Goal: Task Accomplishment & Management: Manage account settings

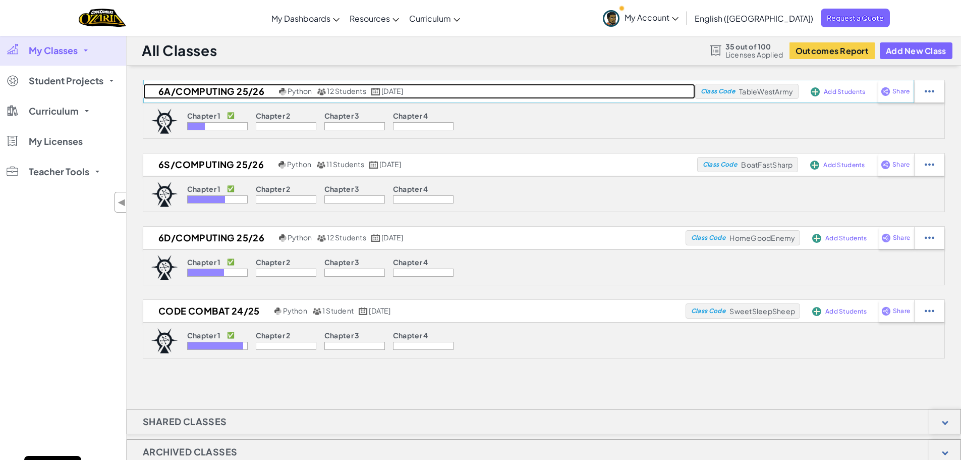
click at [215, 95] on h2 "6A/Computing 25/26" at bounding box center [209, 91] width 133 height 15
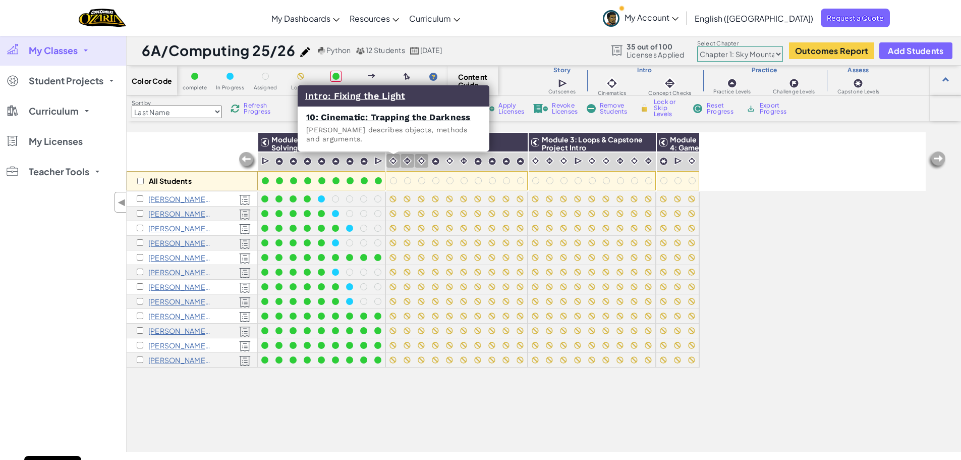
click at [393, 161] on img at bounding box center [394, 161] width 10 height 10
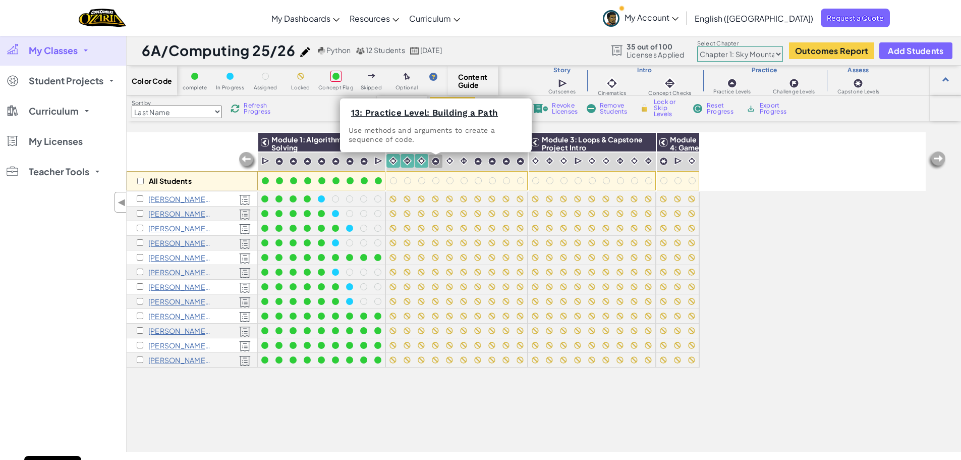
click at [436, 165] on img at bounding box center [435, 161] width 9 height 9
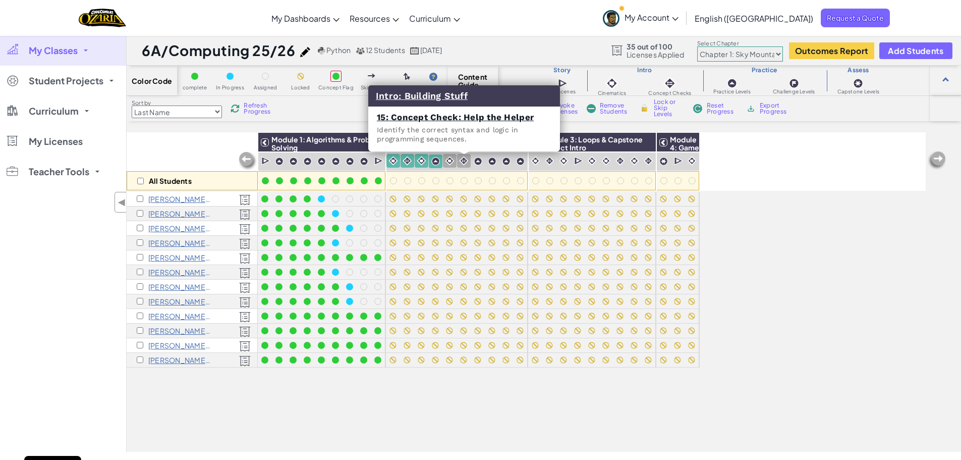
click at [458, 162] on div at bounding box center [464, 161] width 14 height 14
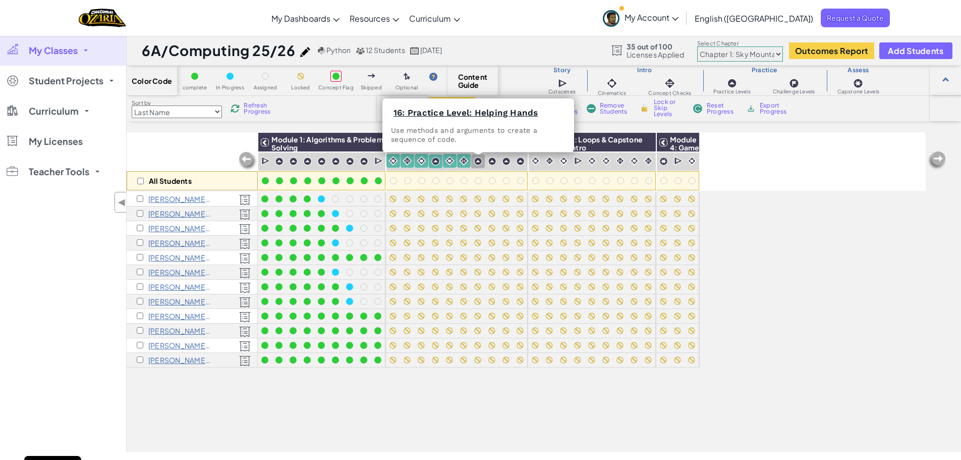
click at [482, 162] on img at bounding box center [478, 161] width 9 height 9
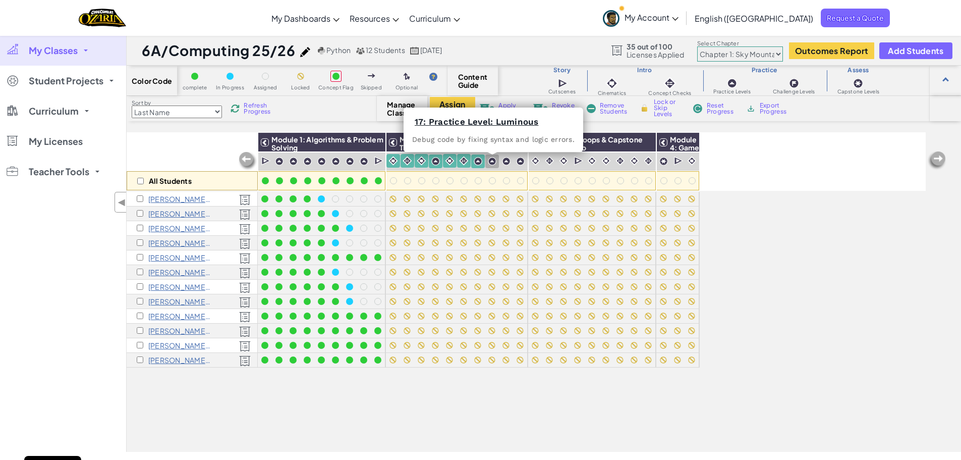
click at [490, 163] on img at bounding box center [492, 161] width 9 height 9
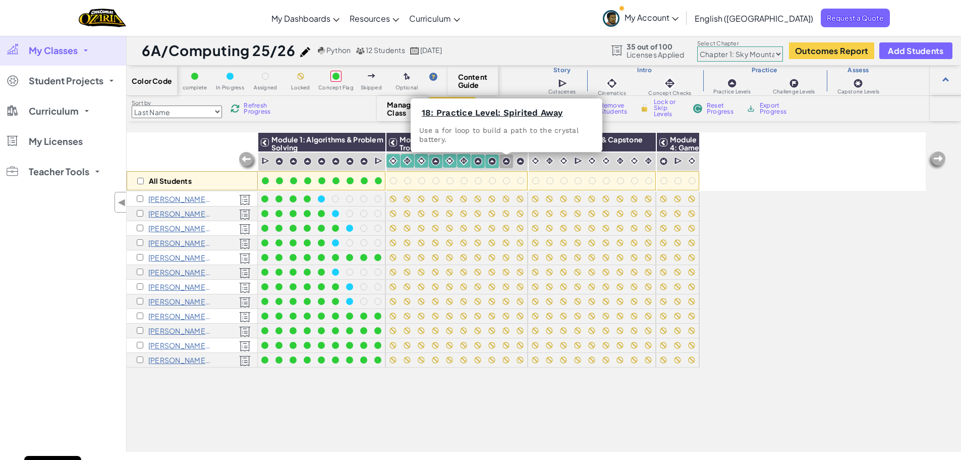
click at [507, 162] on img at bounding box center [506, 161] width 9 height 9
click at [516, 162] on img at bounding box center [520, 161] width 9 height 9
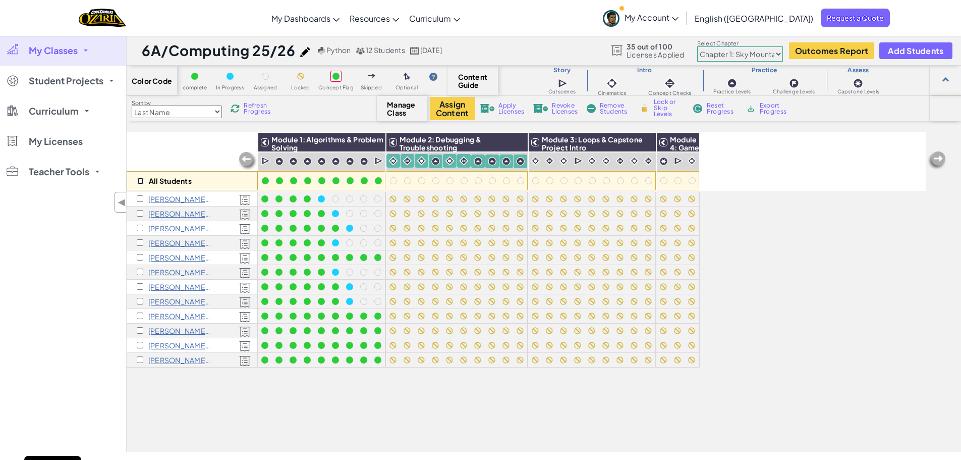
click at [141, 184] on input "checkbox" at bounding box center [140, 181] width 7 height 7
checkbox input "true"
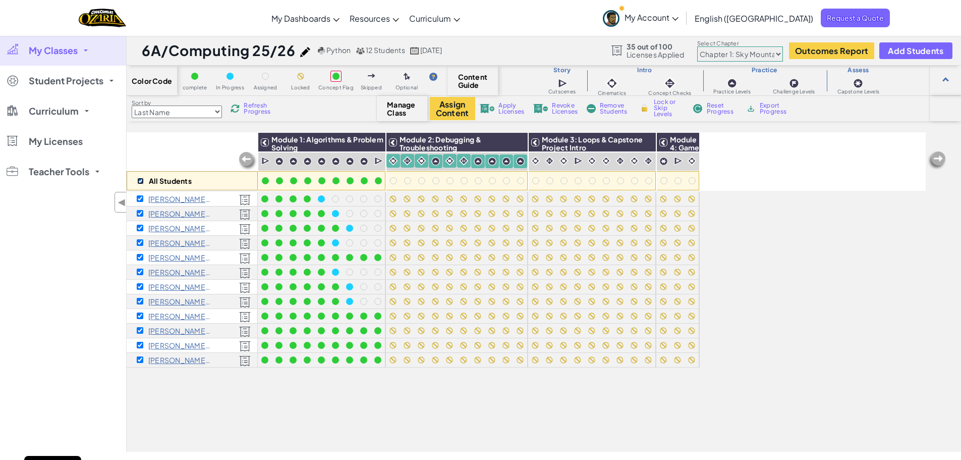
checkbox input "true"
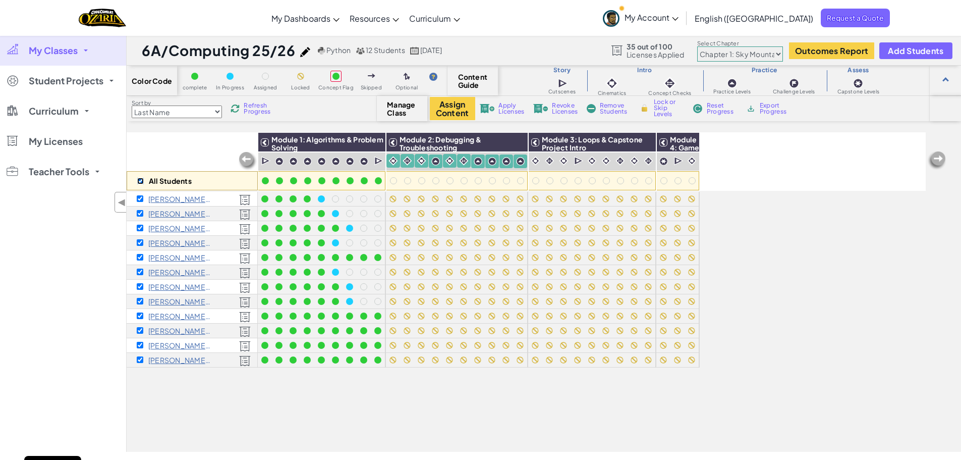
checkbox input "true"
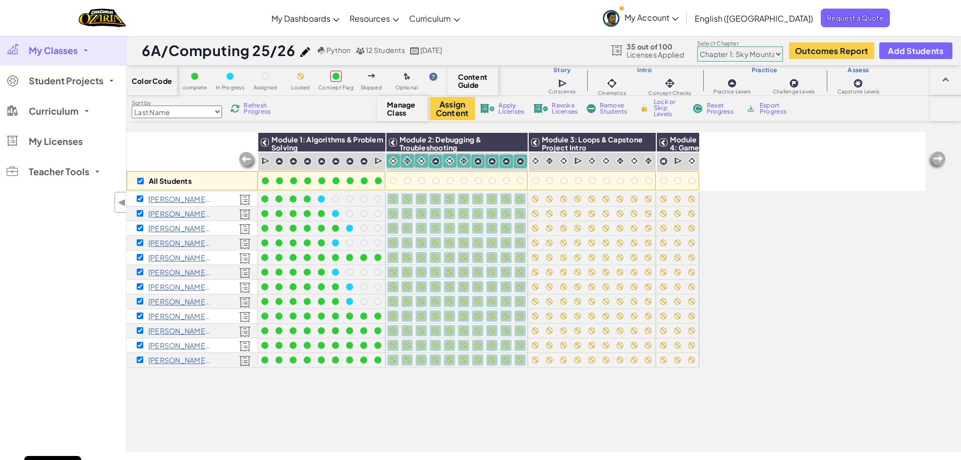
click at [666, 115] on span "Lock or Skip Levels" at bounding box center [669, 108] width 30 height 18
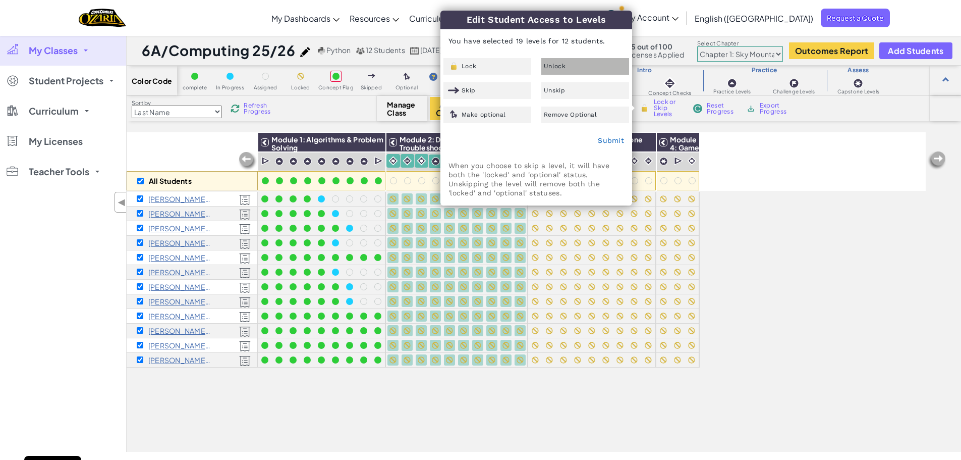
click at [570, 67] on div "Unlock" at bounding box center [585, 66] width 88 height 17
click at [605, 135] on div "Submit" at bounding box center [536, 140] width 191 height 25
click at [601, 139] on link "Submit" at bounding box center [611, 140] width 26 height 8
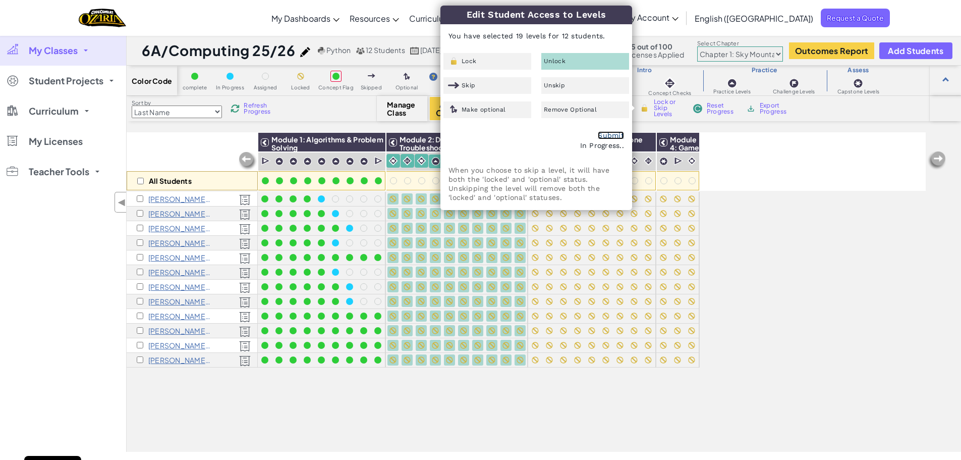
checkbox input "false"
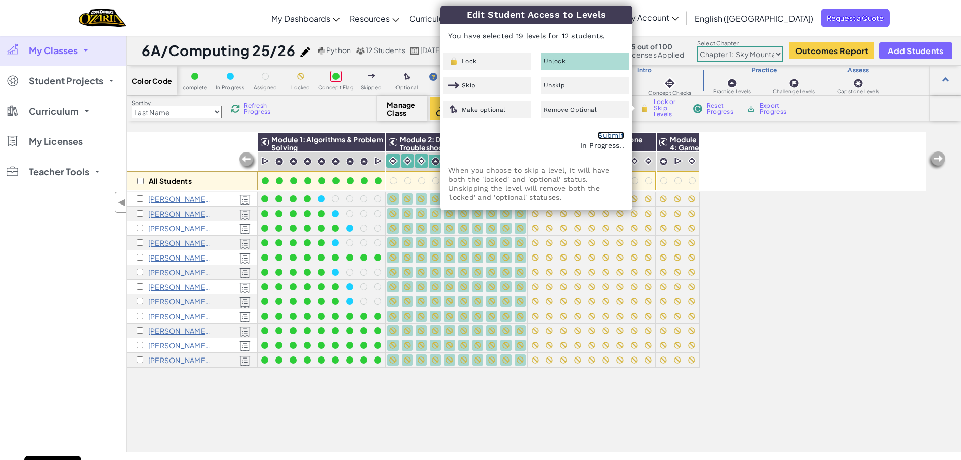
checkbox input "false"
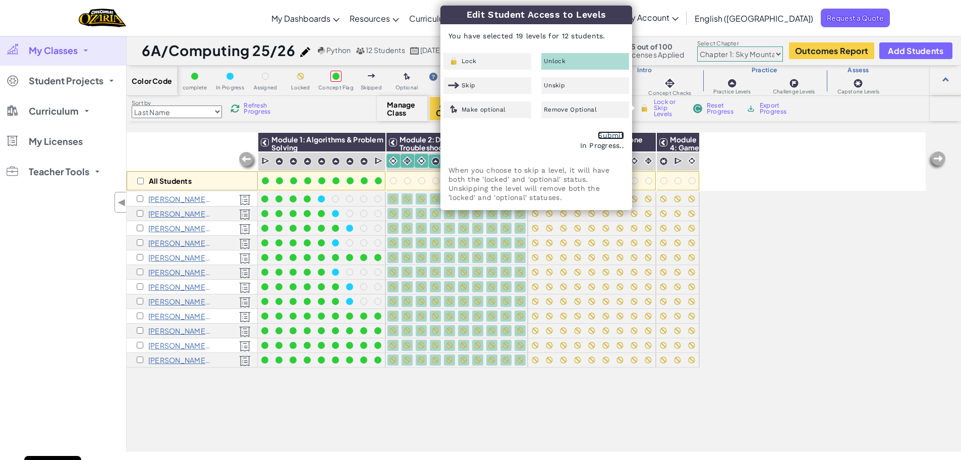
checkbox input "false"
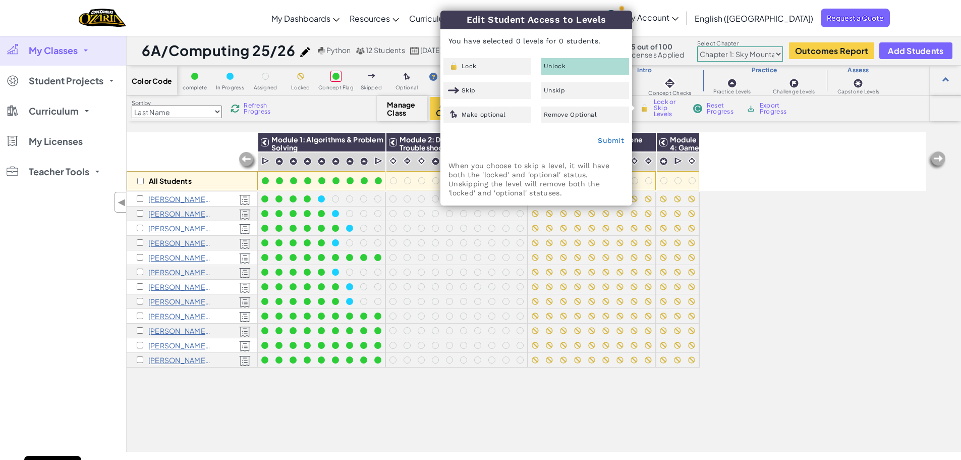
drag, startPoint x: 521, startPoint y: 403, endPoint x: 523, endPoint y: 409, distance: 5.8
click at [523, 409] on div "All Students Module 1: Algorithms & Problem Solving Module 2: Debugging & Troub…" at bounding box center [526, 235] width 799 height 409
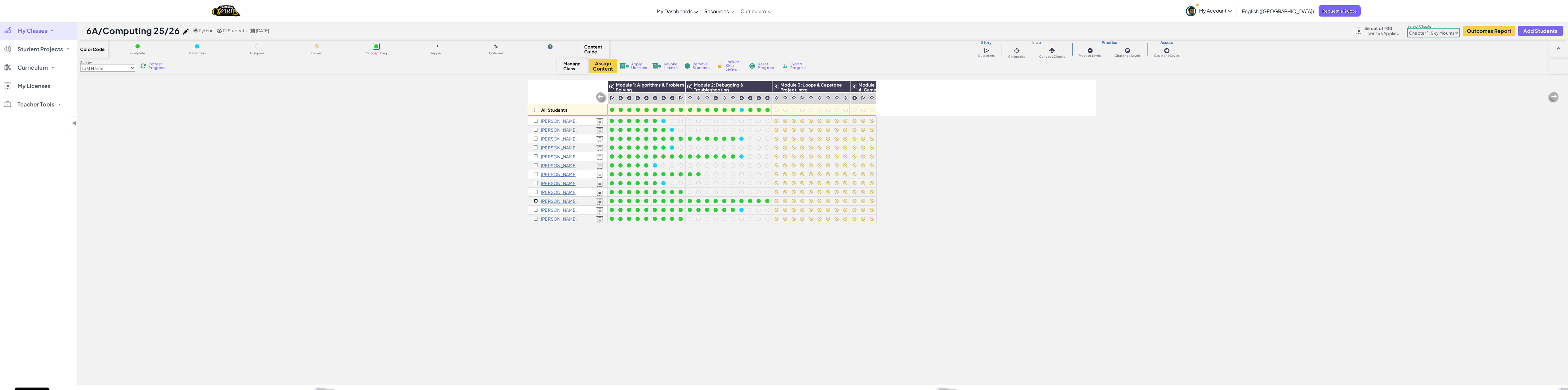
click at [536, 201] on input "checkbox" at bounding box center [536, 201] width 4 height 4
click at [774, 99] on img at bounding box center [777, 98] width 6 height 6
click at [847, 97] on img at bounding box center [845, 98] width 6 height 6
click at [860, 99] on div at bounding box center [863, 98] width 9 height 9
click at [861, 98] on img at bounding box center [864, 98] width 6 height 6
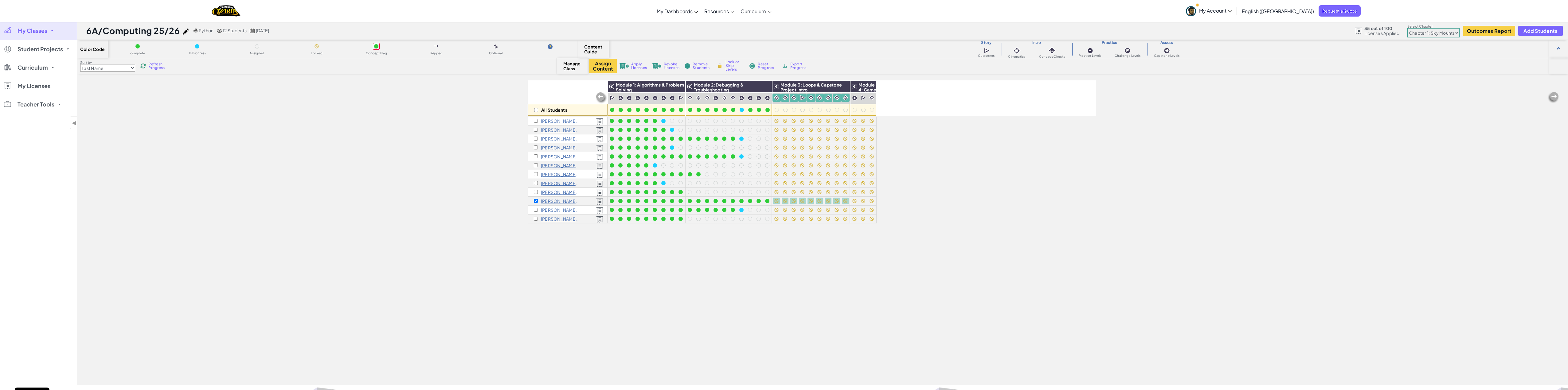
click at [738, 66] on span "Lock or Skip Levels" at bounding box center [735, 66] width 18 height 11
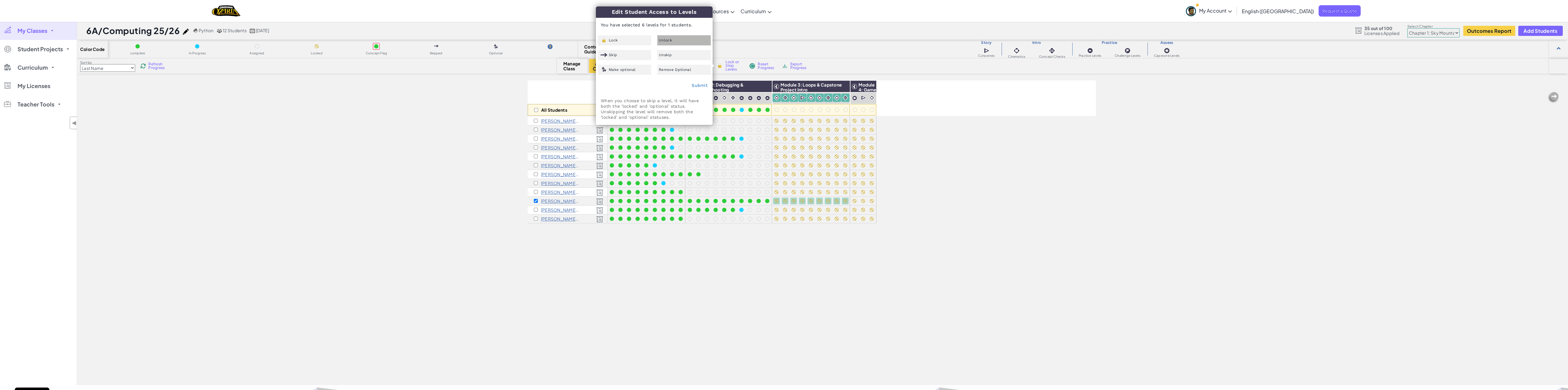
click at [680, 39] on div "Unlock" at bounding box center [684, 40] width 54 height 10
click at [698, 86] on link "Submit" at bounding box center [699, 85] width 16 height 5
checkbox input "false"
click at [917, 176] on div "All Students Module 1: Algorithms & Problem Solving Module 2: Debugging & Troub…" at bounding box center [812, 198] width 569 height 360
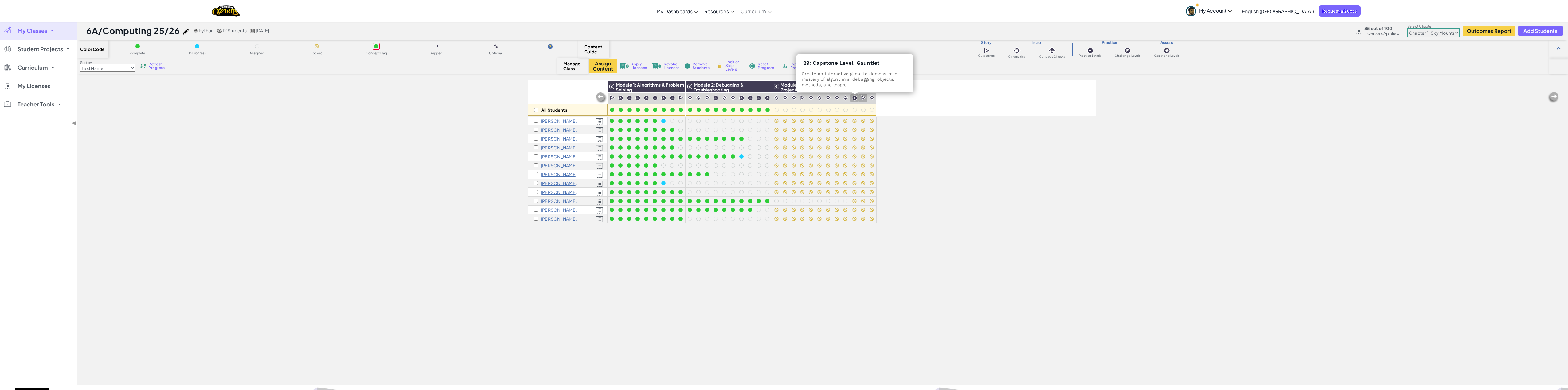
click at [855, 99] on img at bounding box center [855, 98] width 5 height 5
click at [871, 97] on img at bounding box center [872, 98] width 6 height 6
click at [536, 201] on input "checkbox" at bounding box center [536, 201] width 4 height 4
click at [729, 65] on span "Lock or Skip Levels" at bounding box center [735, 66] width 18 height 11
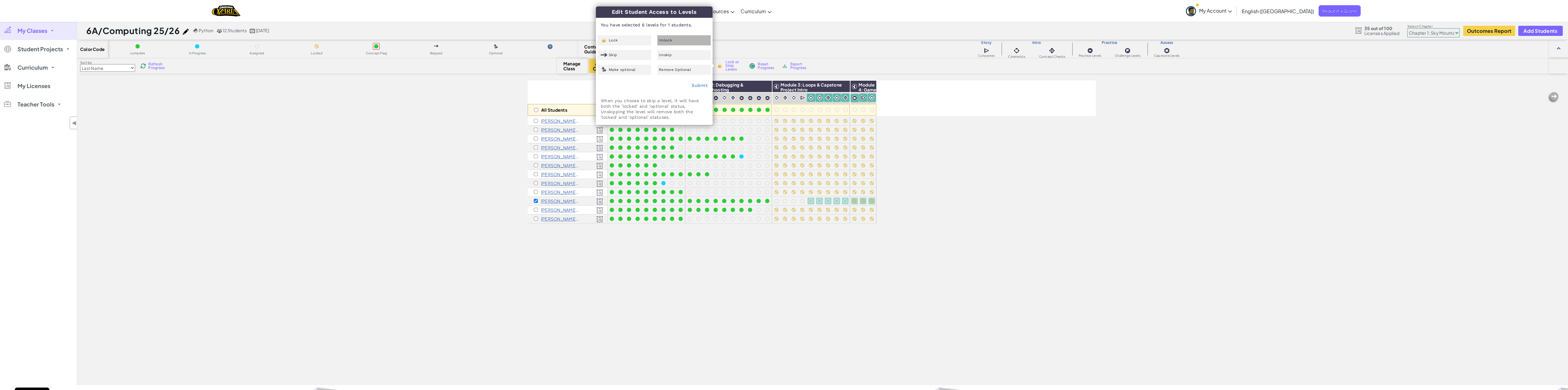
click at [665, 41] on span "Unlock" at bounding box center [665, 40] width 13 height 4
click at [696, 86] on link "Submit" at bounding box center [699, 85] width 16 height 5
checkbox input "false"
click at [938, 181] on div "All Students Module 1: Algorithms & Problem Solving Module 2: Debugging & Troub…" at bounding box center [812, 198] width 569 height 360
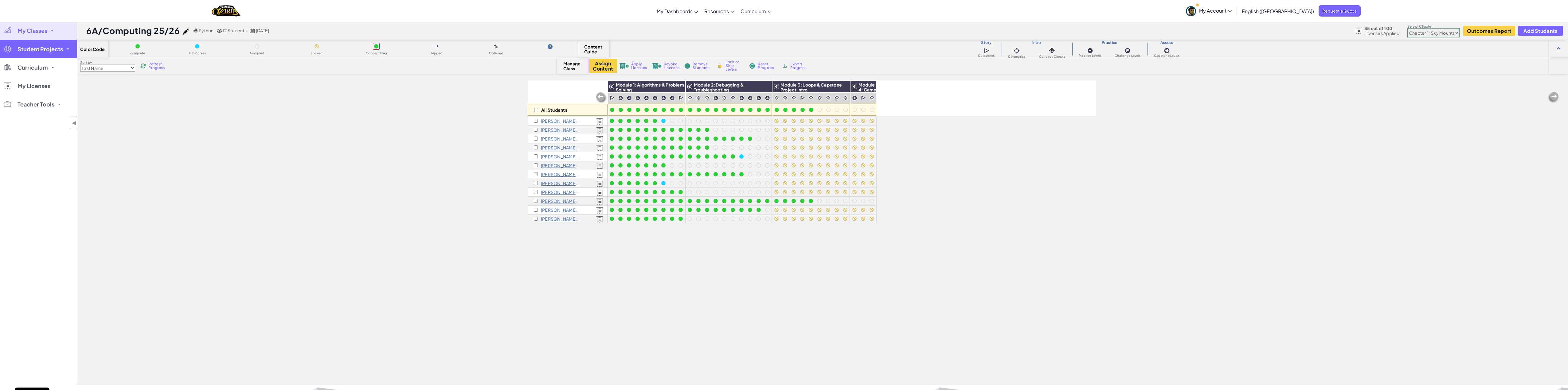
click at [21, 49] on span "Student Projects" at bounding box center [40, 49] width 46 height 5
click at [47, 116] on link "Code Combat 24/25" at bounding box center [38, 112] width 77 height 15
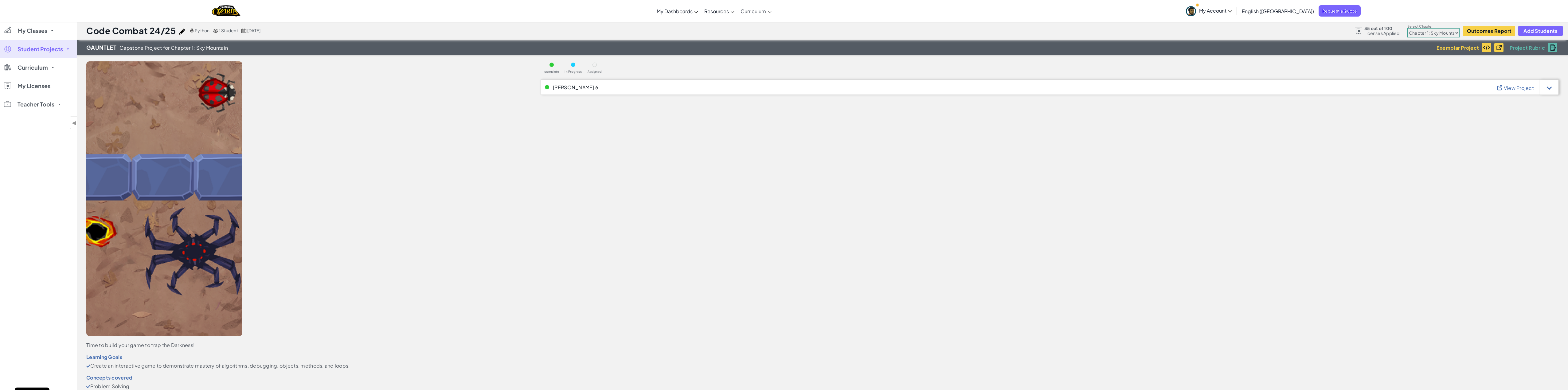
click at [1521, 90] on span "View Project" at bounding box center [1519, 88] width 30 height 7
click at [31, 69] on span "Curriculum" at bounding box center [33, 67] width 30 height 5
click at [41, 53] on link "Student Projects" at bounding box center [38, 49] width 77 height 18
click at [43, 34] on link "My Classes" at bounding box center [38, 30] width 77 height 18
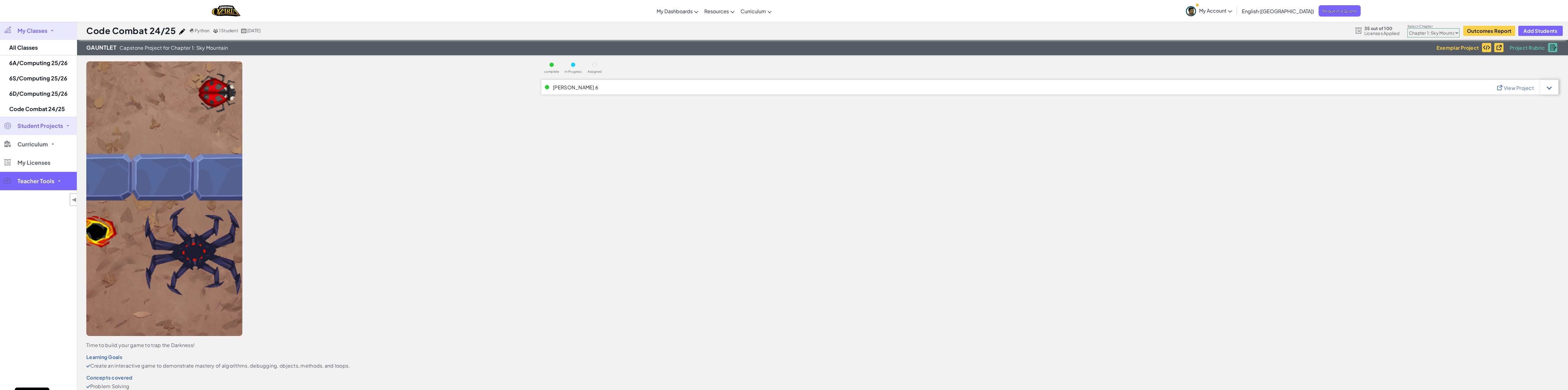
click at [47, 183] on span "Teacher Tools" at bounding box center [36, 181] width 37 height 5
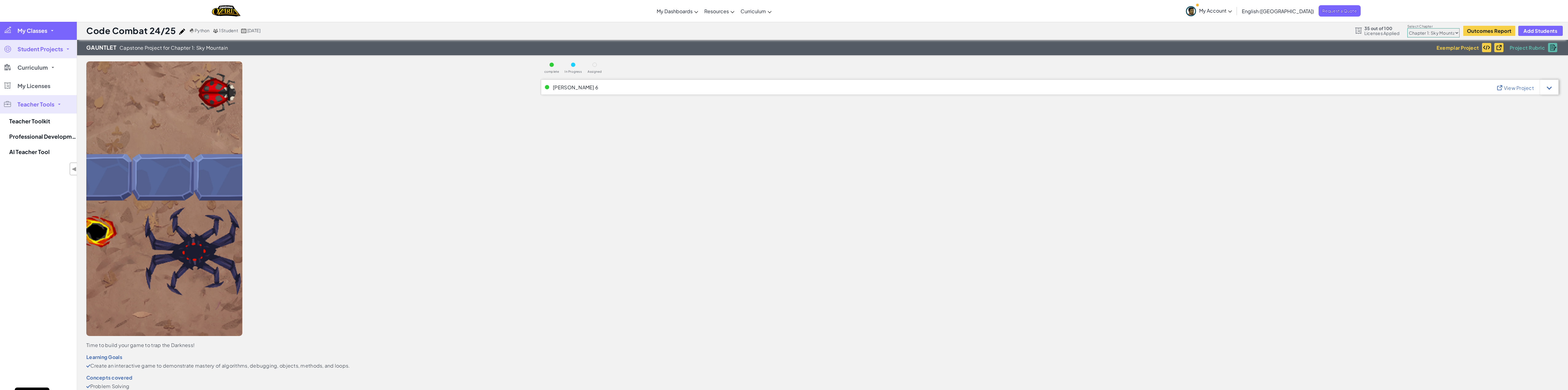
click at [37, 25] on link "My Classes" at bounding box center [38, 30] width 77 height 18
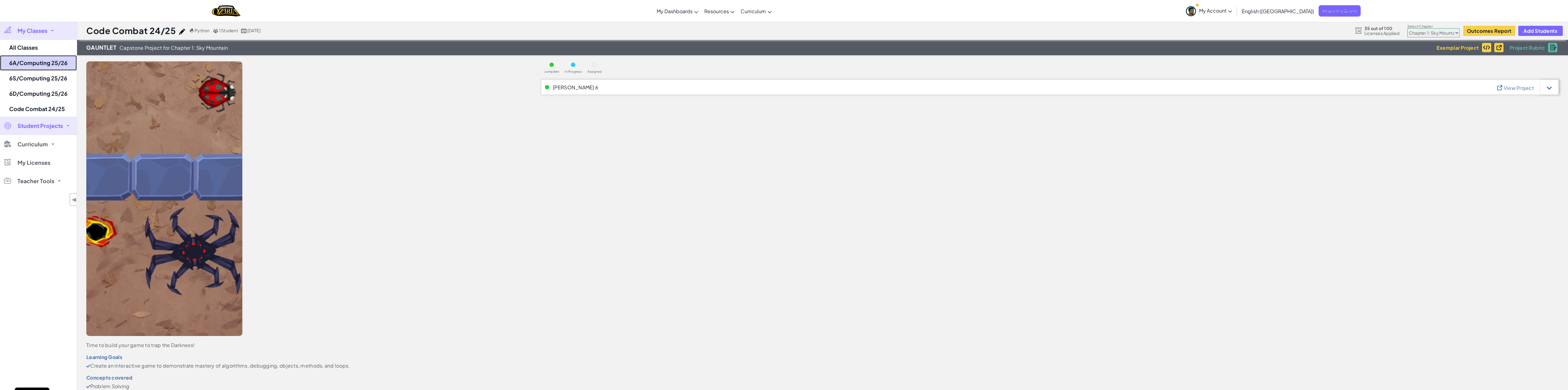
click at [40, 66] on link "6A/Computing 25/26" at bounding box center [38, 63] width 77 height 15
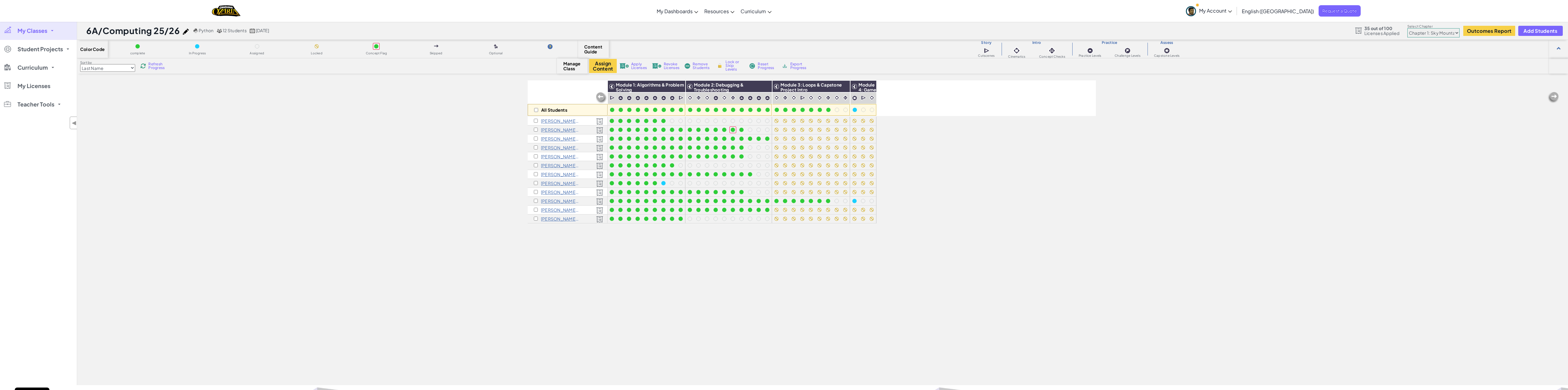
click at [31, 33] on span "My Classes" at bounding box center [32, 30] width 30 height 5
click at [39, 66] on link "6A/Computing 25/26" at bounding box center [38, 63] width 77 height 15
click at [703, 36] on link "CodeCombat Teacher Dashboard" at bounding box center [699, 35] width 91 height 9
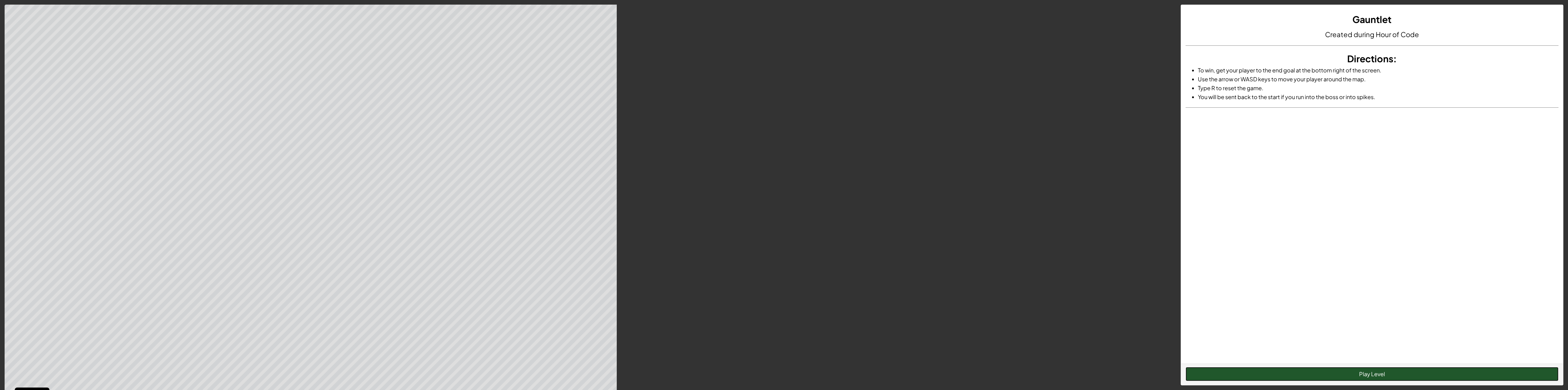
click at [1245, 372] on button "Play Level" at bounding box center [1372, 374] width 373 height 14
